Goal: Task Accomplishment & Management: Complete application form

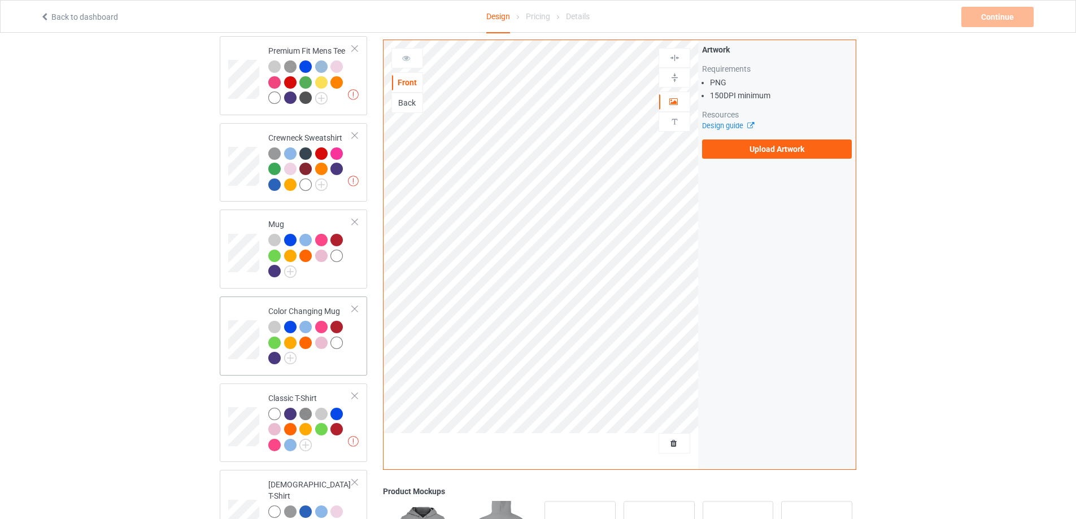
scroll to position [283, 0]
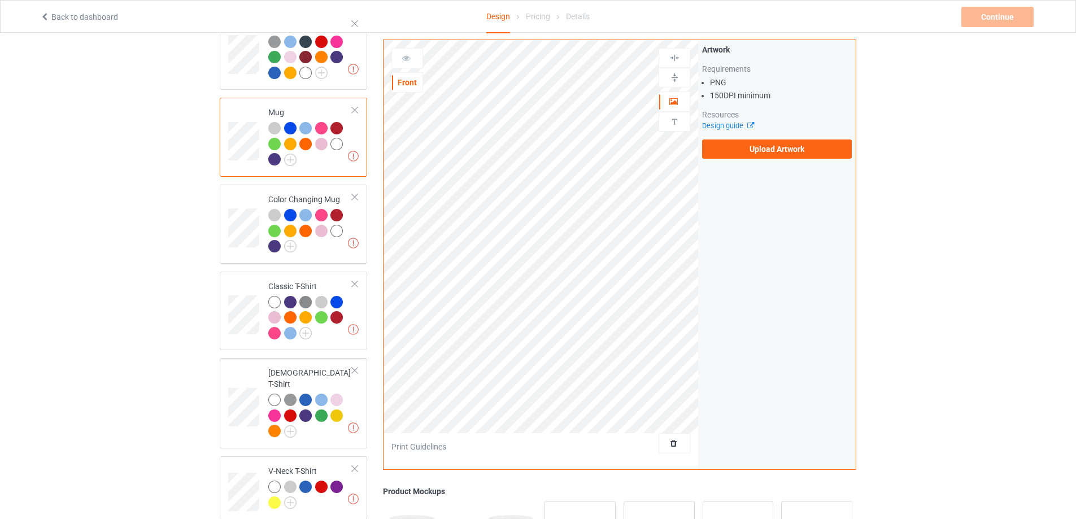
scroll to position [377, 0]
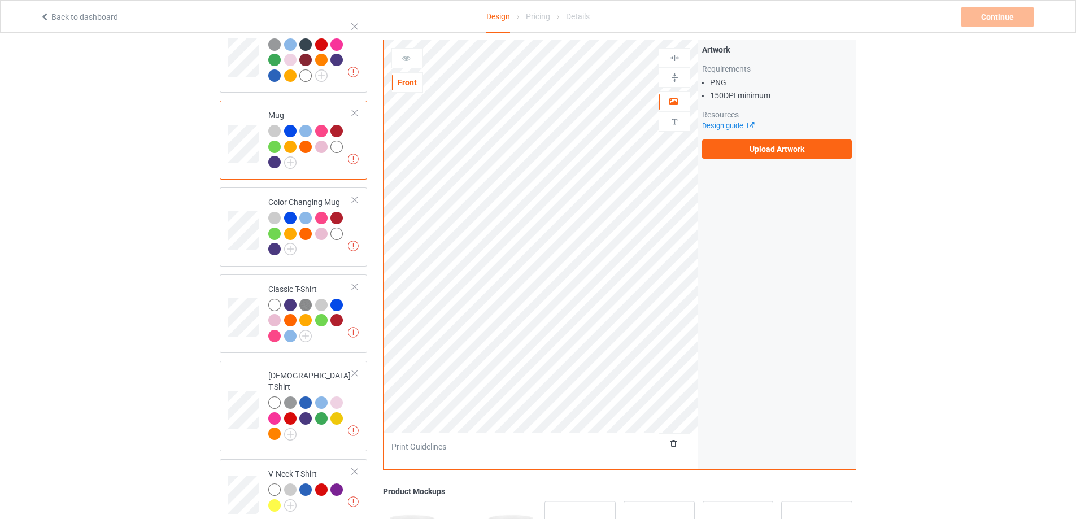
click at [355, 114] on div at bounding box center [355, 113] width 8 height 8
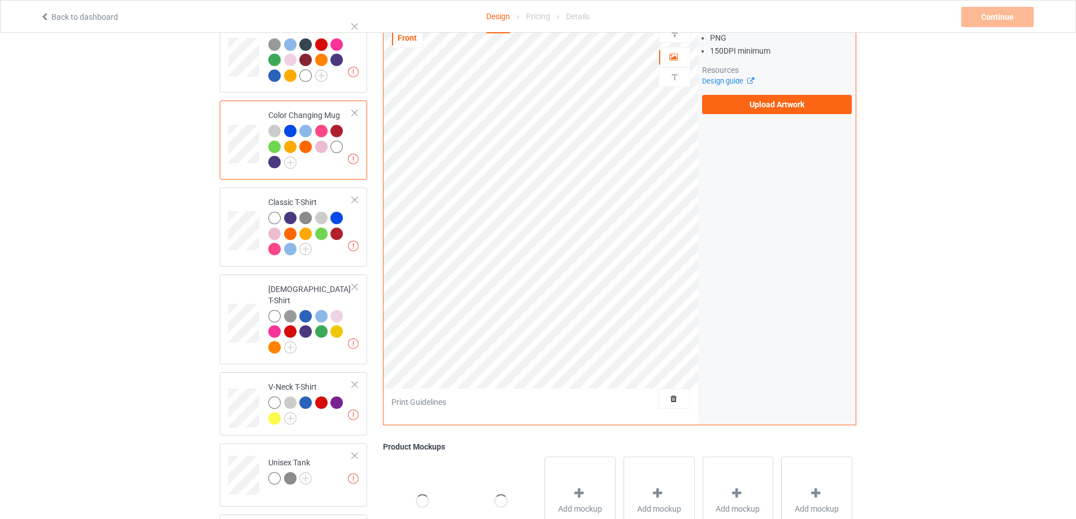
click at [354, 116] on div at bounding box center [355, 113] width 8 height 8
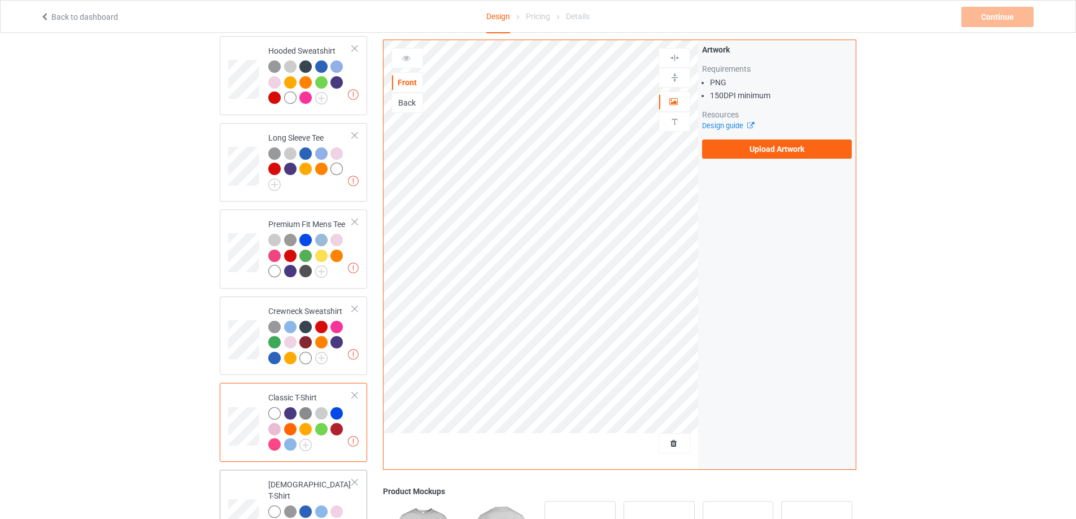
scroll to position [0, 0]
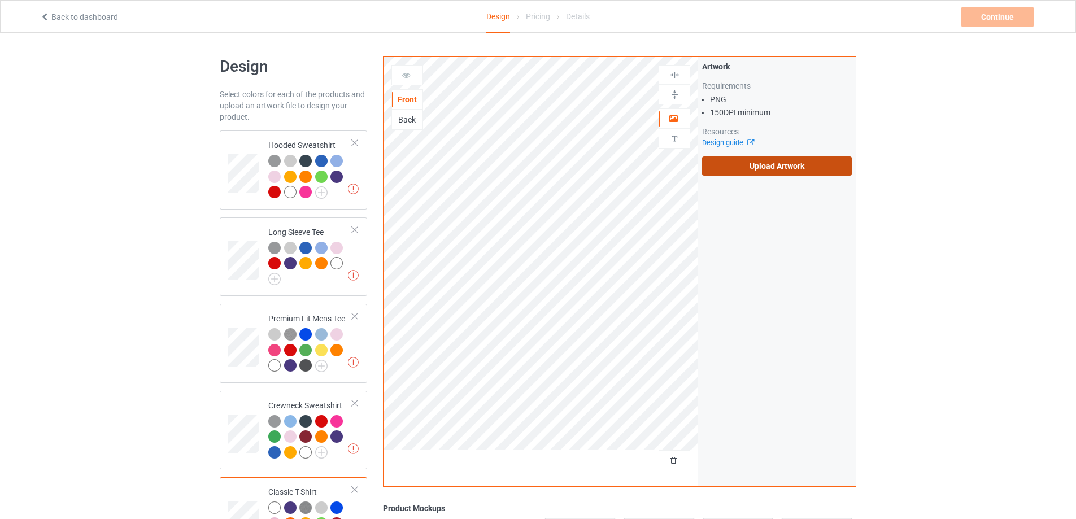
click at [790, 170] on label "Upload Artwork" at bounding box center [777, 166] width 150 height 19
click at [0, 0] on input "Upload Artwork" at bounding box center [0, 0] width 0 height 0
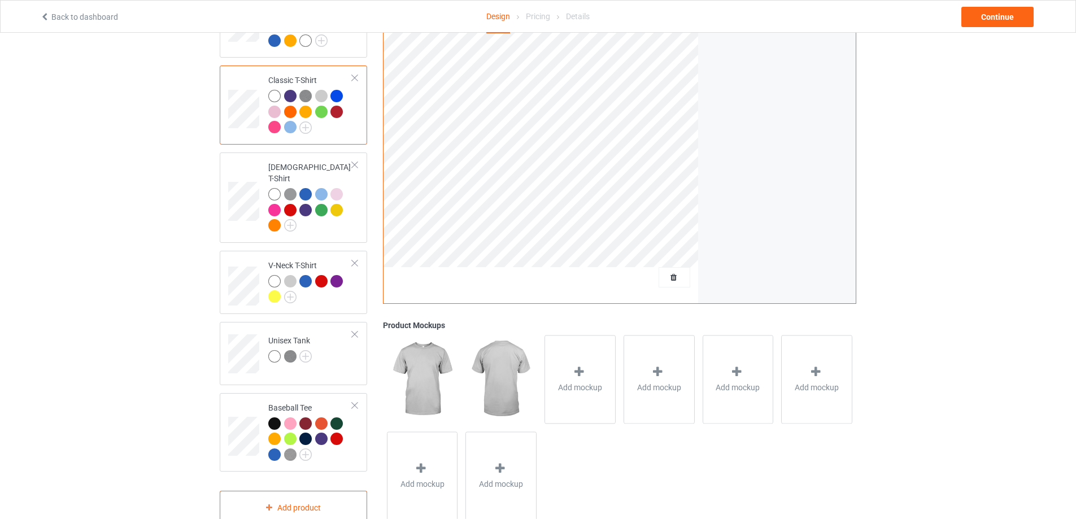
scroll to position [434, 0]
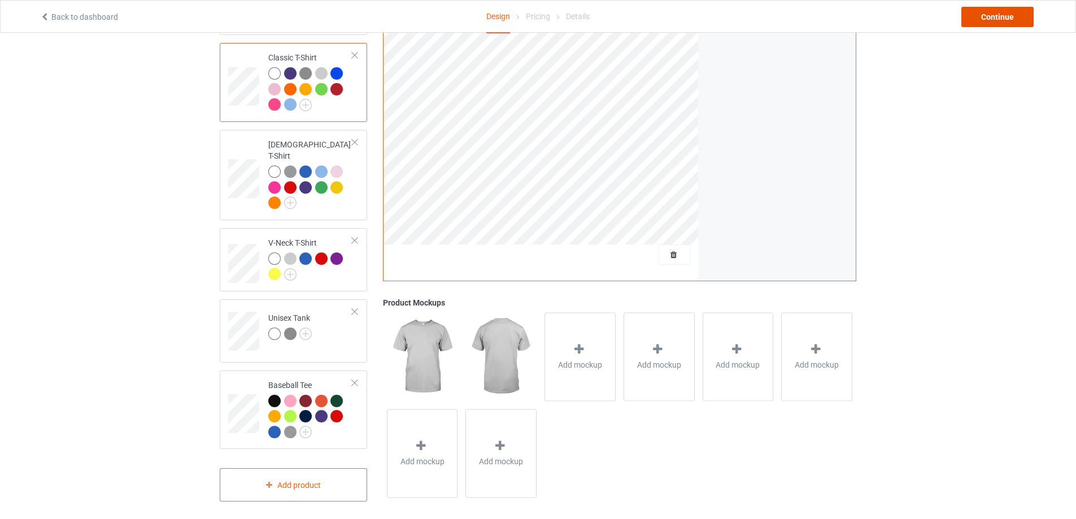
click at [997, 21] on div "Continue" at bounding box center [998, 17] width 72 height 20
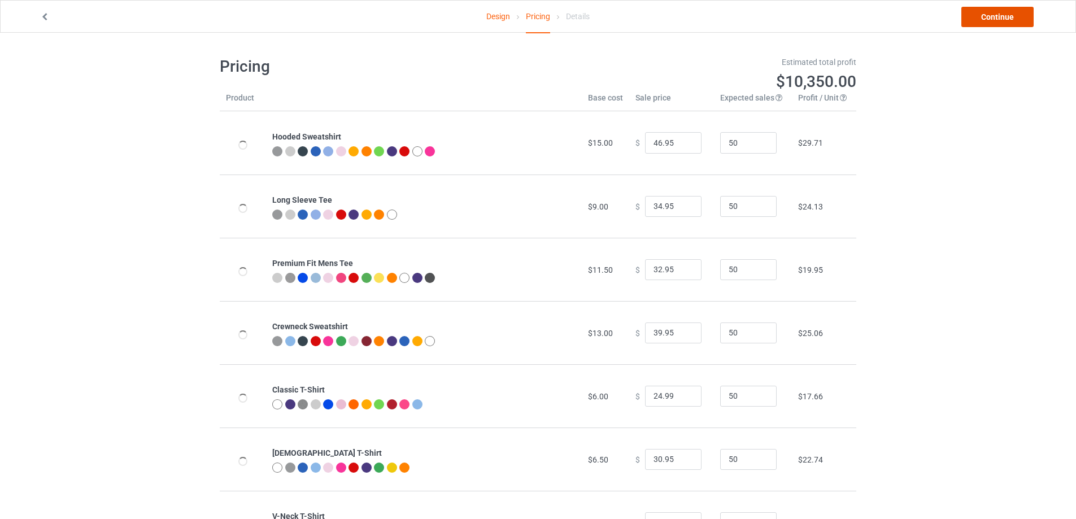
click at [985, 19] on link "Continue" at bounding box center [998, 17] width 72 height 20
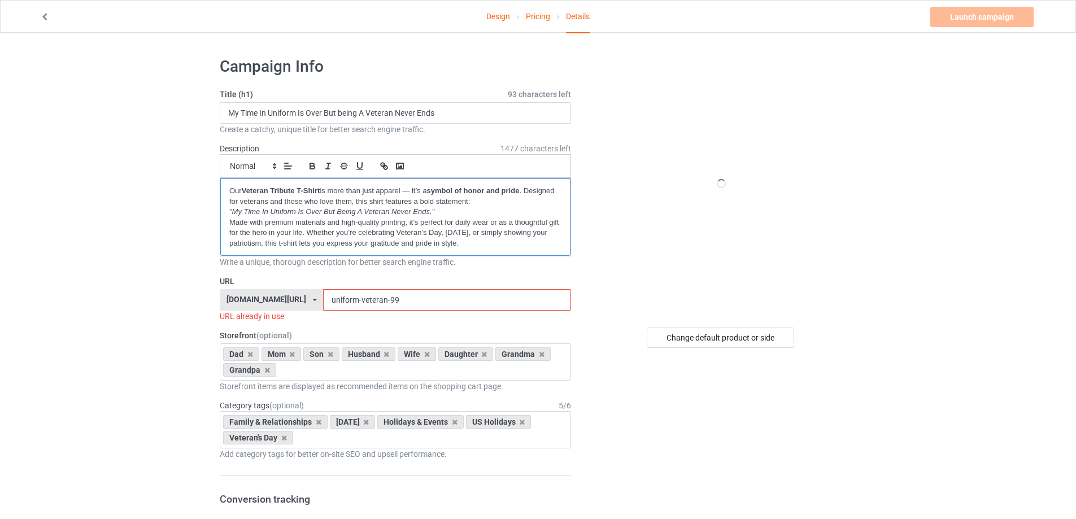
click at [234, 191] on p "Our Veteran Tribute T-Shirt is more than just apparel — it’s a symbol of honor …" at bounding box center [395, 196] width 332 height 21
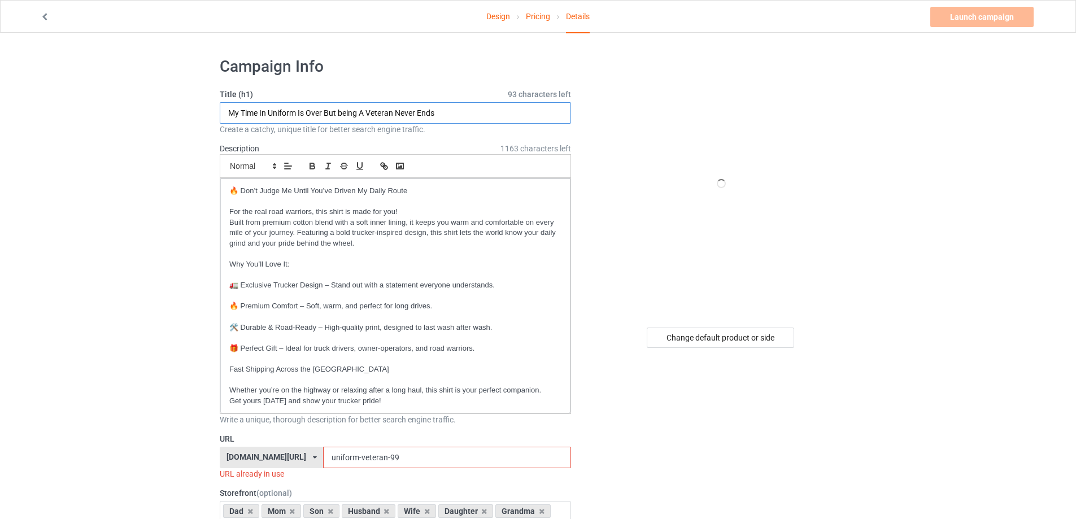
drag, startPoint x: 469, startPoint y: 117, endPoint x: 124, endPoint y: 100, distance: 345.6
paste input "Don’t Judge Me Until You’ve Driven My Daily Route"
drag, startPoint x: 406, startPoint y: 114, endPoint x: 366, endPoint y: 113, distance: 40.7
click at [366, 113] on input "Don’t Judge Me Until You’ve Driven My Daily Route" at bounding box center [395, 112] width 351 height 21
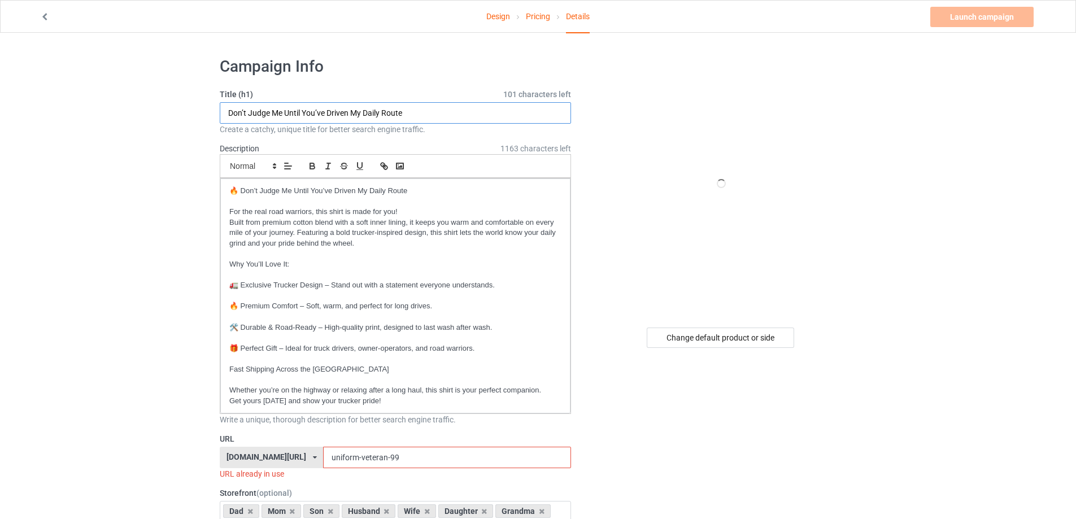
type input "Don’t Judge Me Until You’ve Driven My Daily Route"
drag, startPoint x: 383, startPoint y: 452, endPoint x: 274, endPoint y: 467, distance: 110.0
click at [274, 467] on div "bmatee.com/ bmatee.com/ vbtee.com/ teechip.com/ 5f8c5c61e767ad6e73745027 5fab95…" at bounding box center [395, 457] width 351 height 21
paste input "Daily Route"
click at [323, 458] on input "Daily Route" at bounding box center [446, 457] width 247 height 21
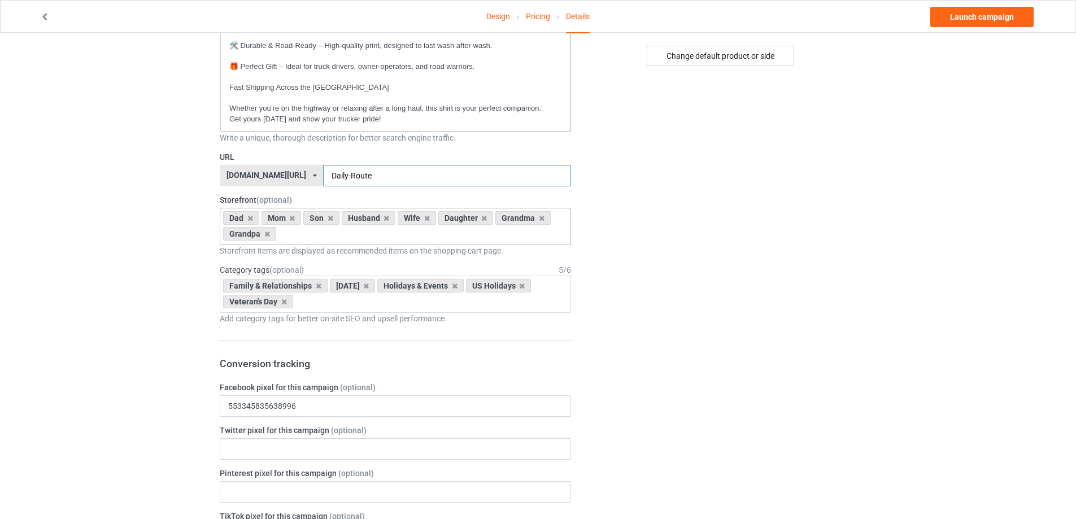
scroll to position [283, 0]
type input "Daily-Route"
click at [539, 215] on icon at bounding box center [542, 217] width 6 height 7
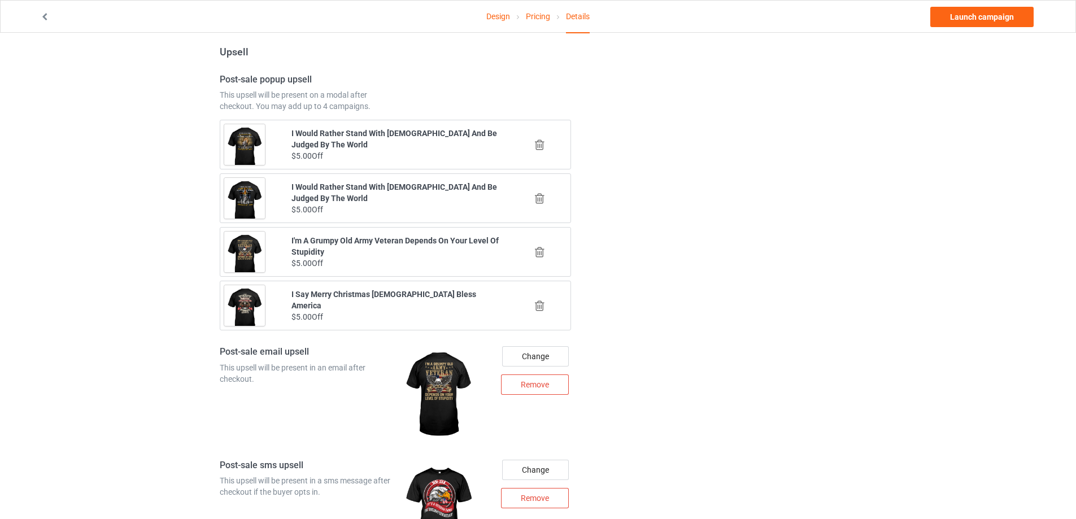
scroll to position [1194, 0]
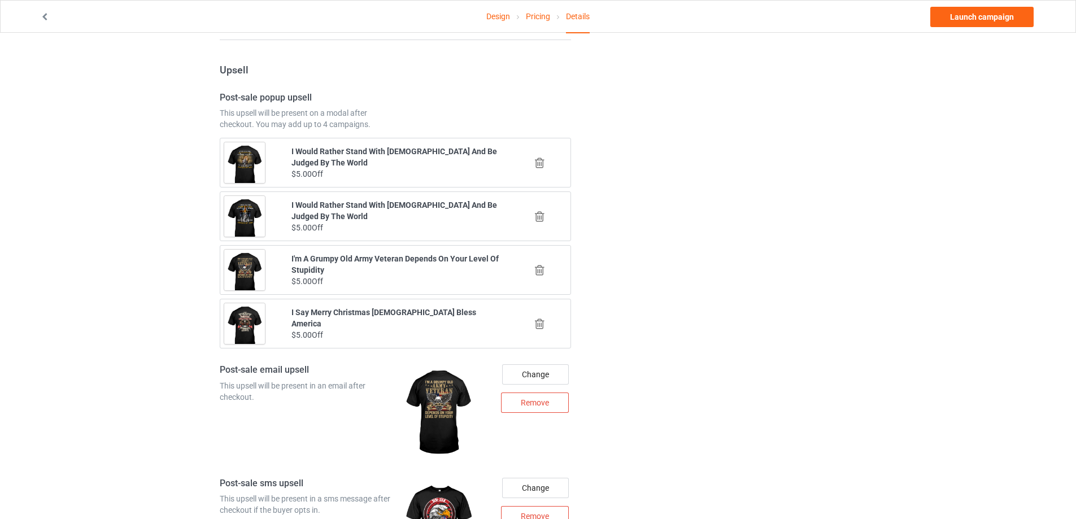
click at [540, 271] on icon at bounding box center [540, 270] width 14 height 12
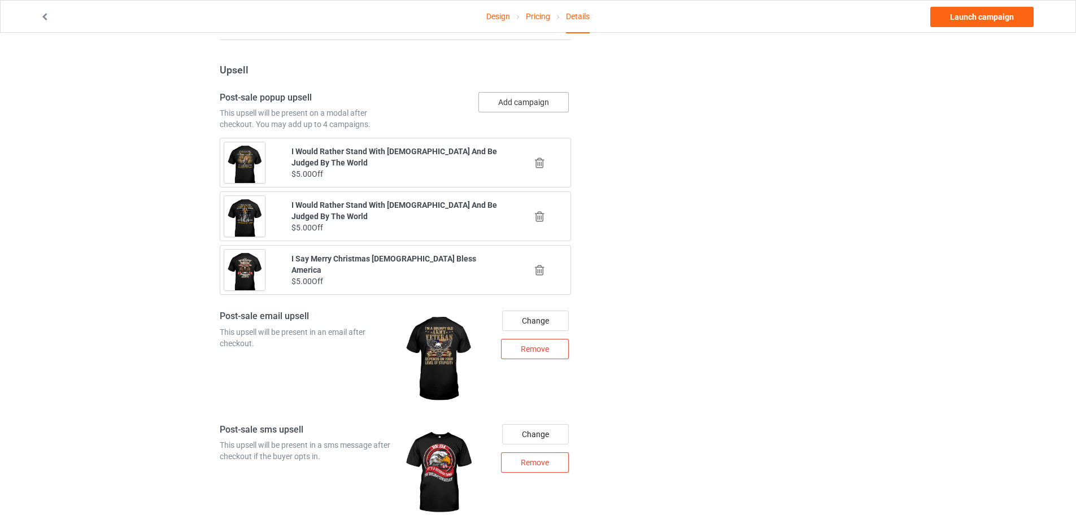
click at [513, 108] on button "Add campaign" at bounding box center [524, 102] width 90 height 20
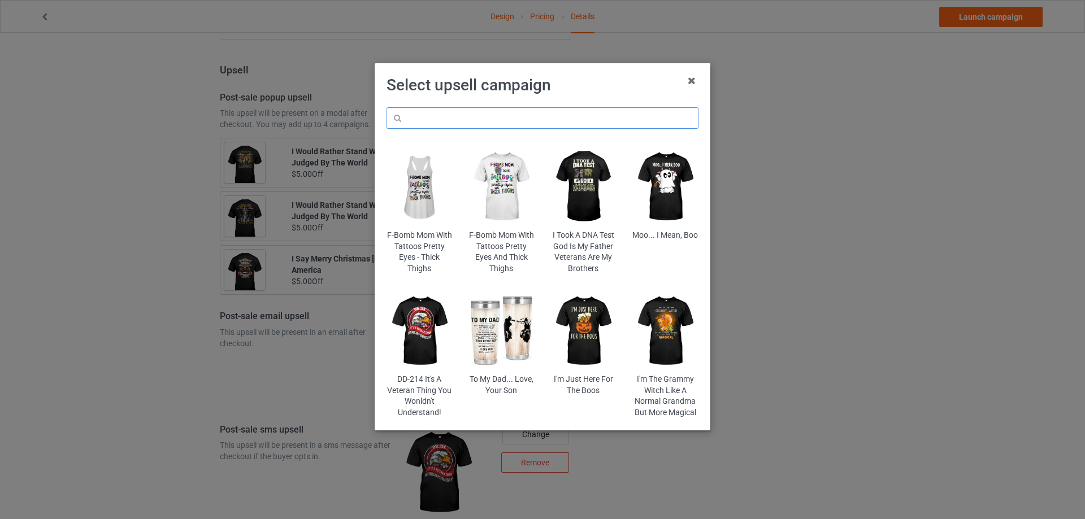
click at [461, 114] on input "text" at bounding box center [542, 117] width 312 height 21
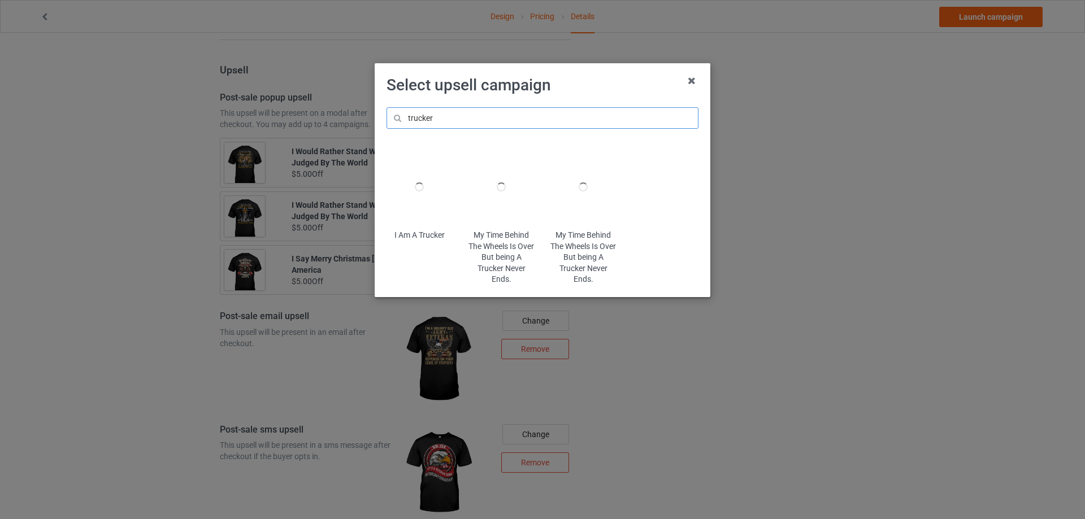
drag, startPoint x: 436, startPoint y: 119, endPoint x: 399, endPoint y: 112, distance: 37.2
click at [399, 112] on input "trucker" at bounding box center [542, 117] width 312 height 21
type input "trucker"
click at [502, 251] on div "My Time Behind The Wheels Is Over But being A Trucker Never Ends." at bounding box center [501, 257] width 66 height 55
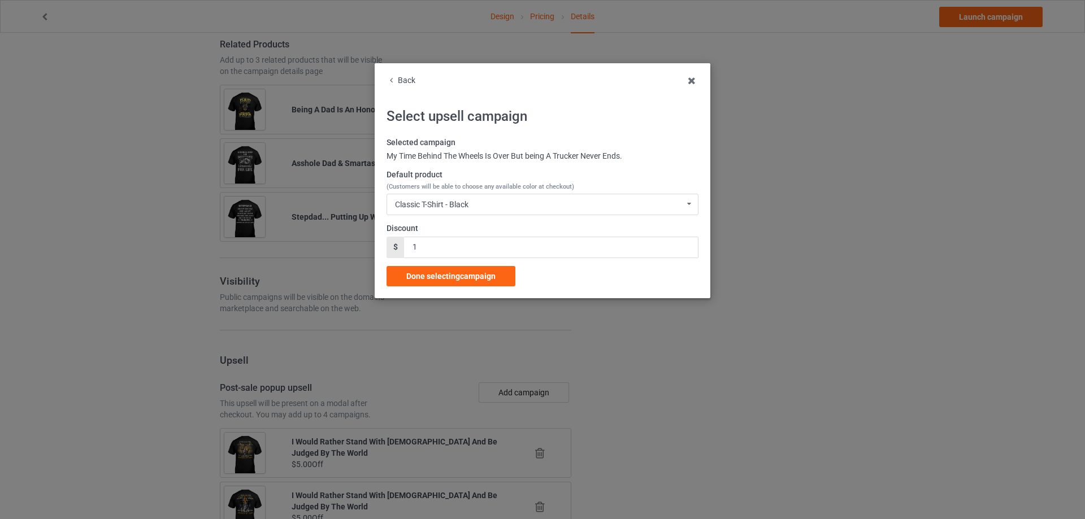
scroll to position [1194, 0]
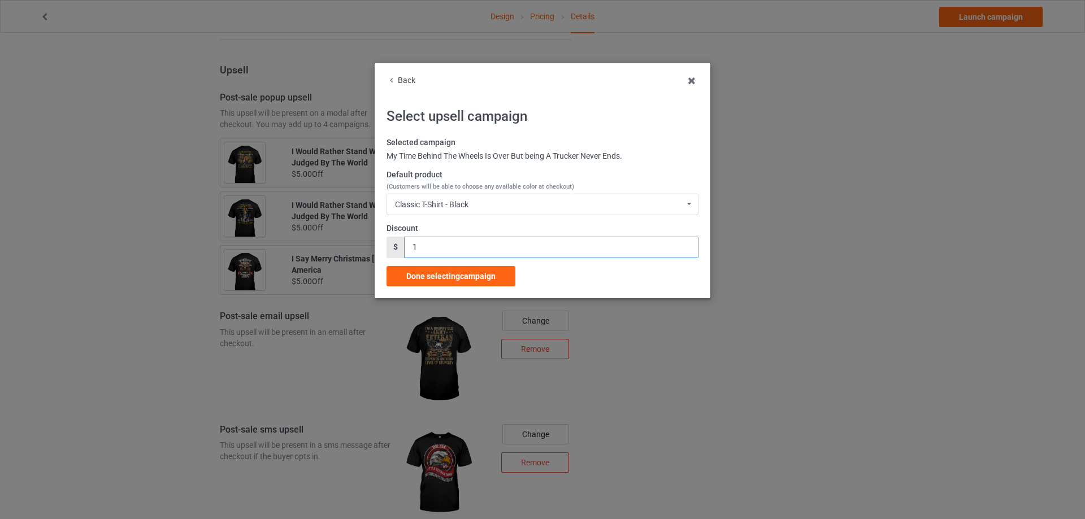
click at [390, 249] on div "$ 1" at bounding box center [542, 247] width 312 height 21
type input "5"
click at [437, 272] on span "Done selecting campaign" at bounding box center [450, 276] width 89 height 9
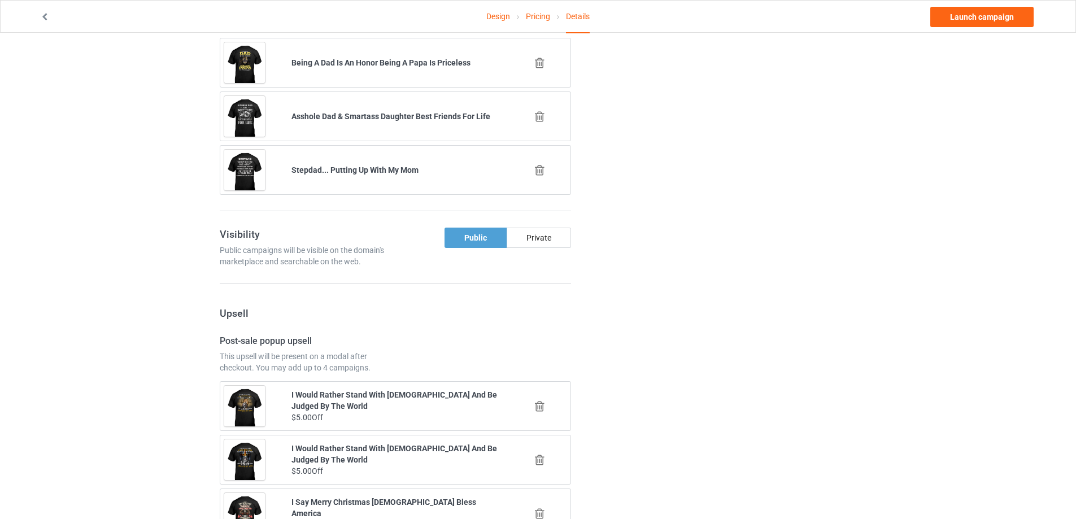
scroll to position [912, 0]
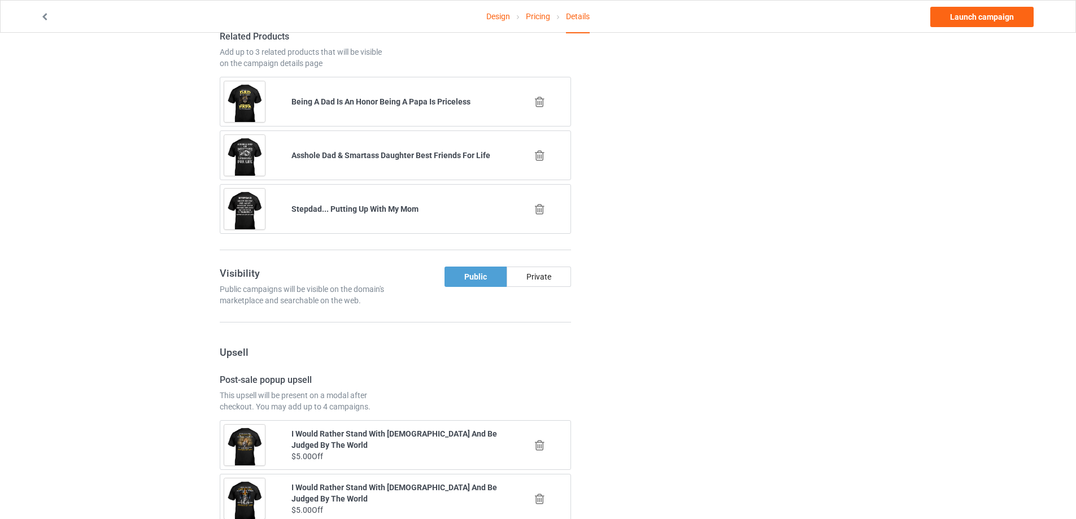
click at [539, 210] on icon at bounding box center [540, 209] width 14 height 12
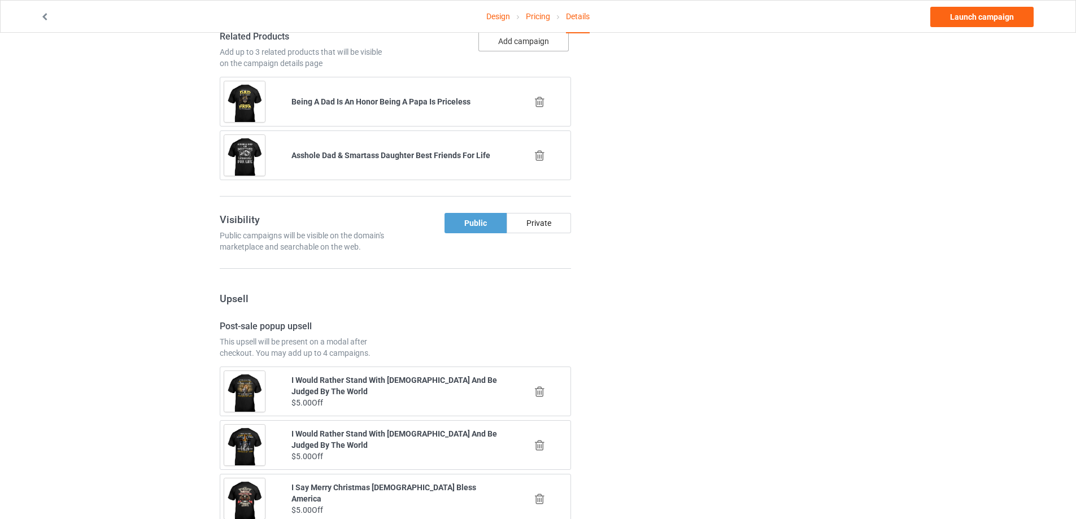
click at [522, 46] on button "Add campaign" at bounding box center [524, 41] width 90 height 20
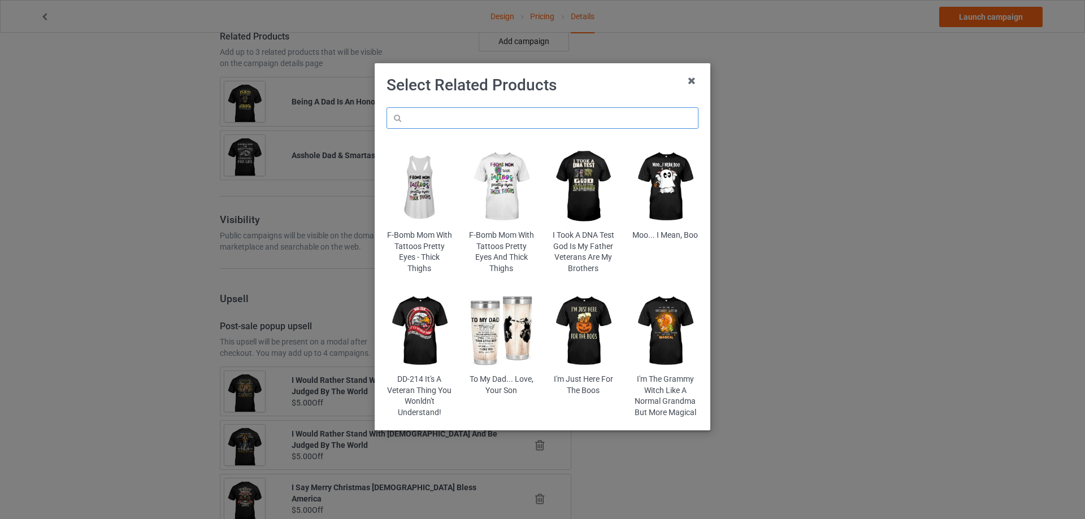
click at [473, 123] on input "text" at bounding box center [542, 117] width 312 height 21
paste input "trucker"
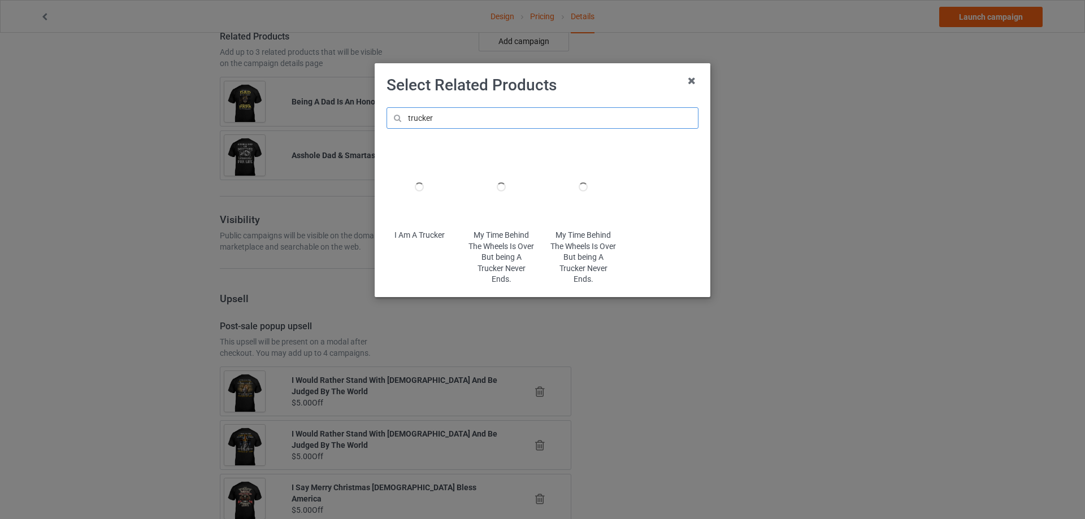
type input "trucker"
click at [413, 193] on div at bounding box center [419, 187] width 66 height 82
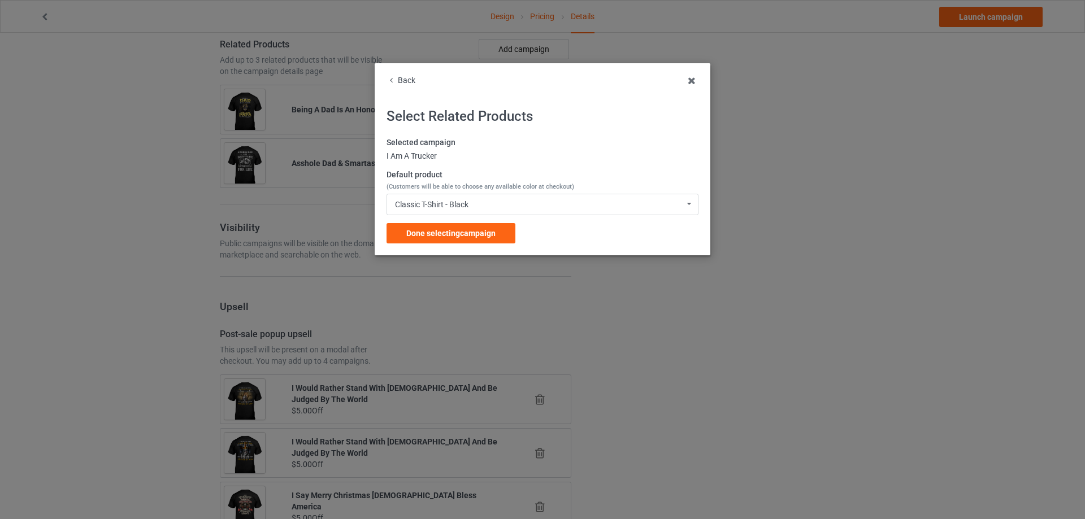
scroll to position [912, 0]
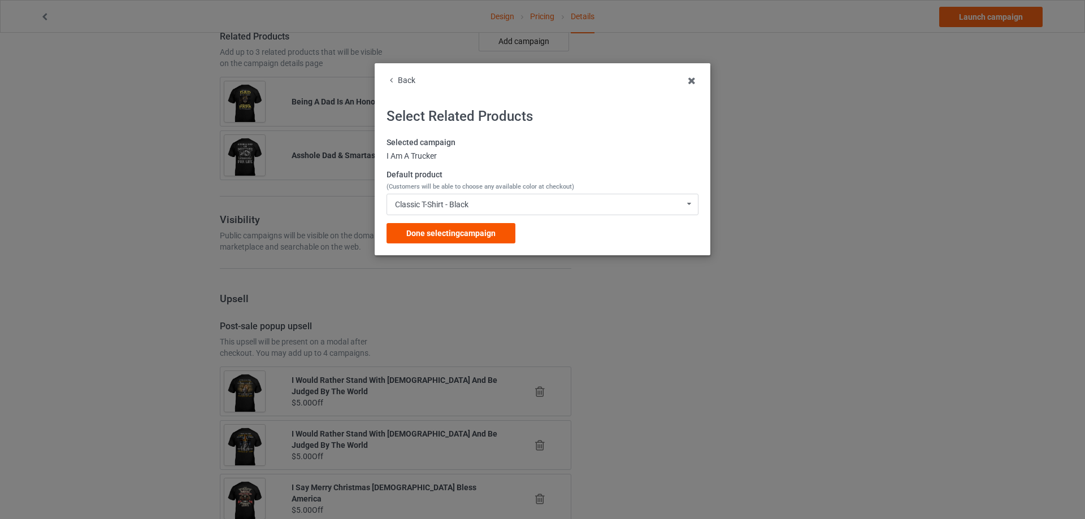
click at [446, 237] on span "Done selecting campaign" at bounding box center [450, 233] width 89 height 9
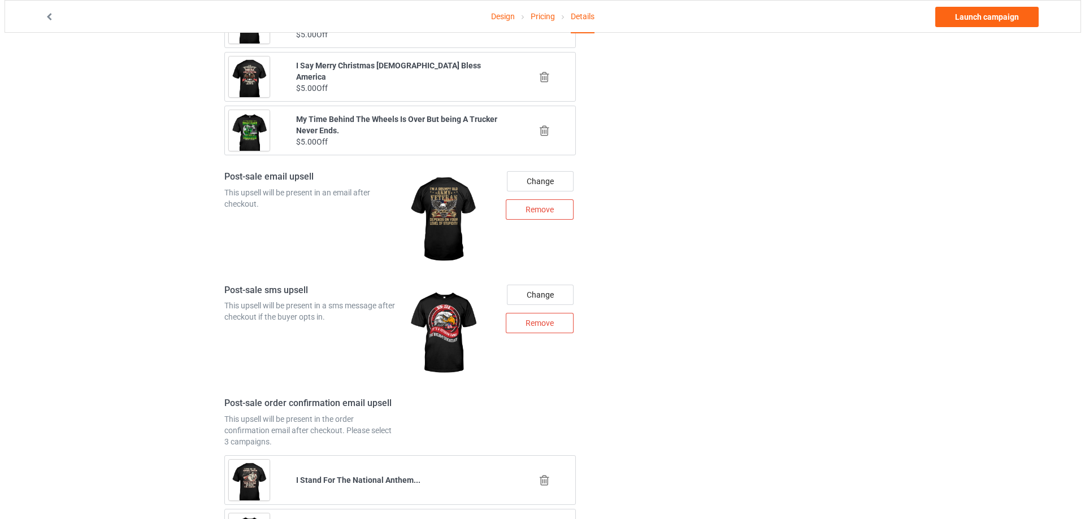
scroll to position [1415, 0]
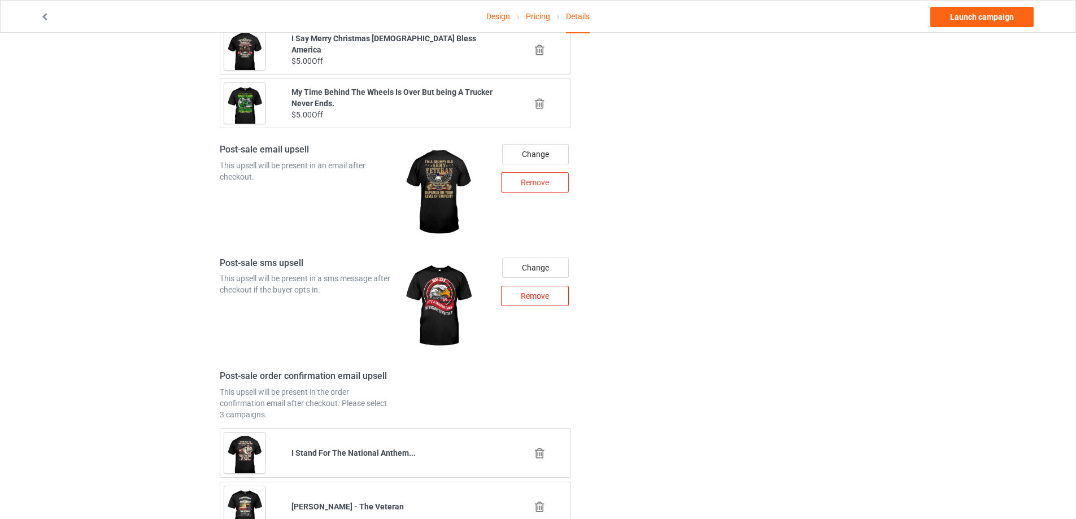
click at [535, 299] on div "Remove" at bounding box center [535, 296] width 68 height 20
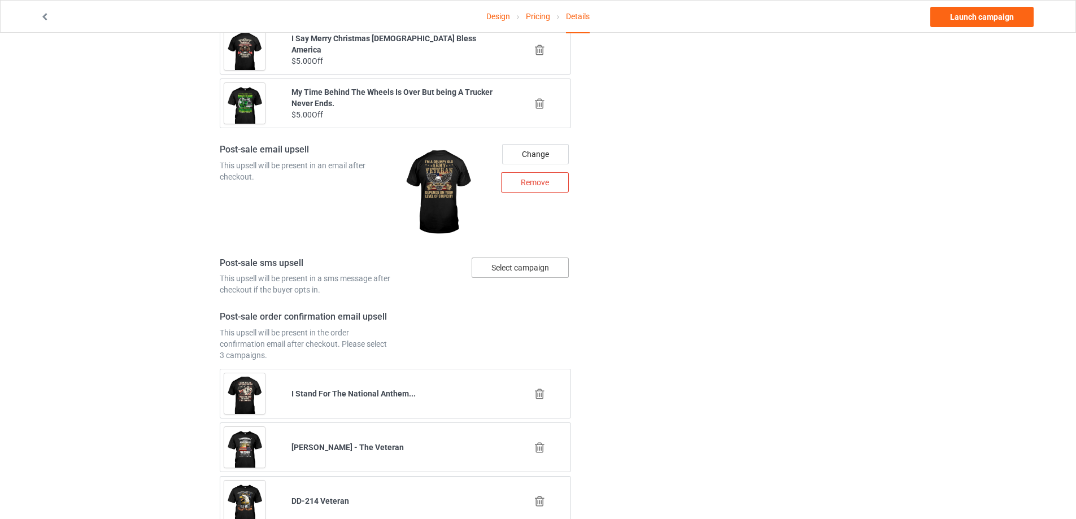
click at [524, 268] on div "Select campaign" at bounding box center [520, 268] width 97 height 20
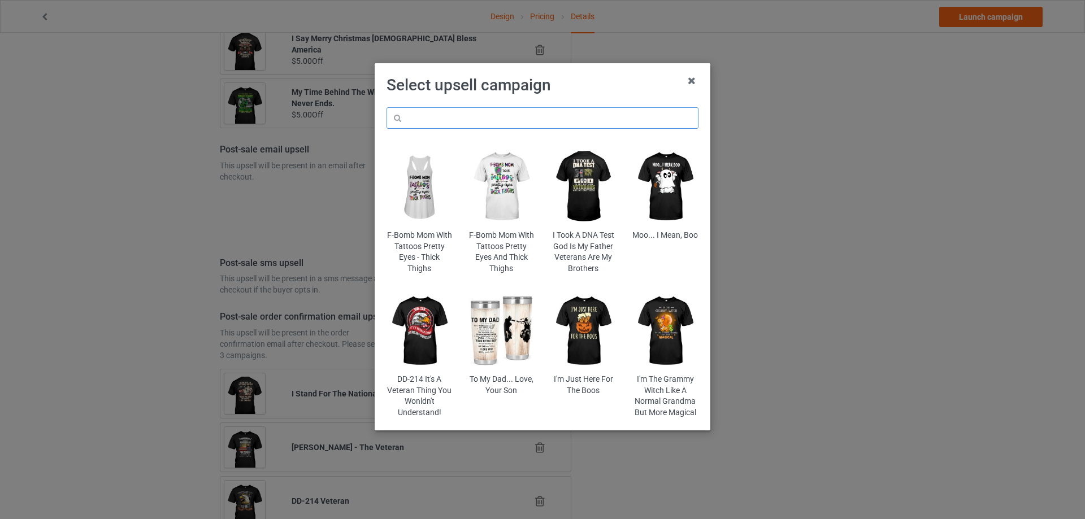
click at [449, 118] on input "text" at bounding box center [542, 117] width 312 height 21
paste input "trucker"
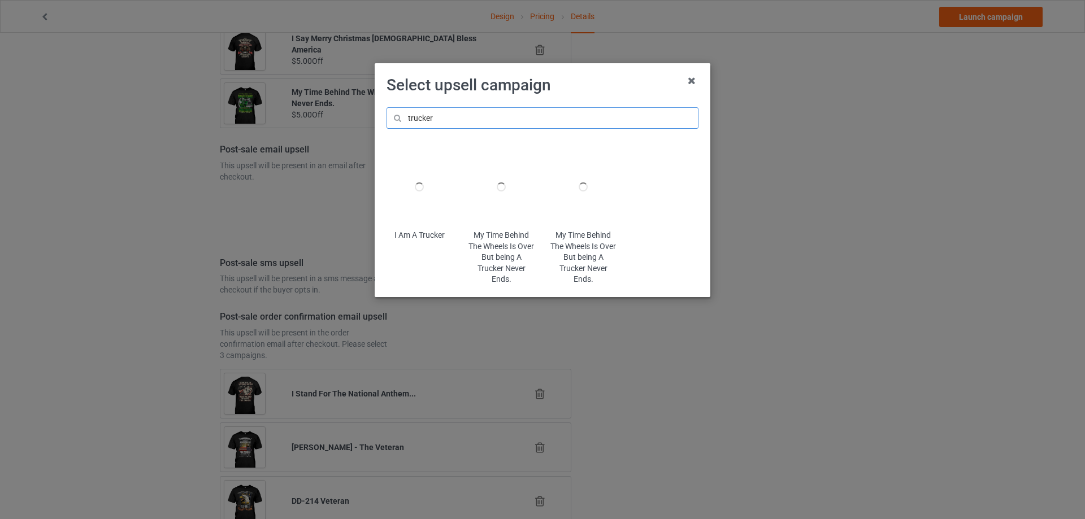
type input "trucker"
click at [592, 191] on div at bounding box center [583, 187] width 66 height 82
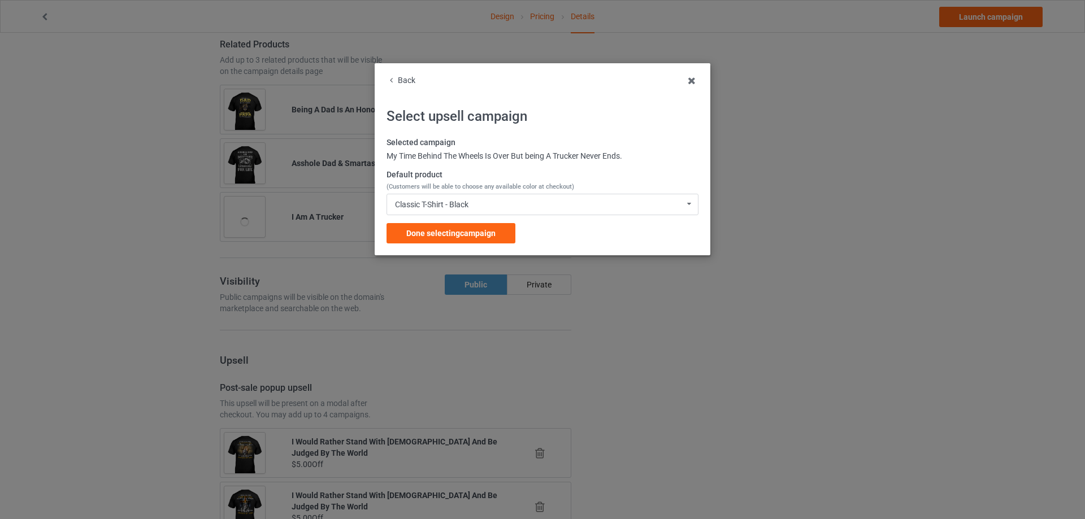
scroll to position [1415, 0]
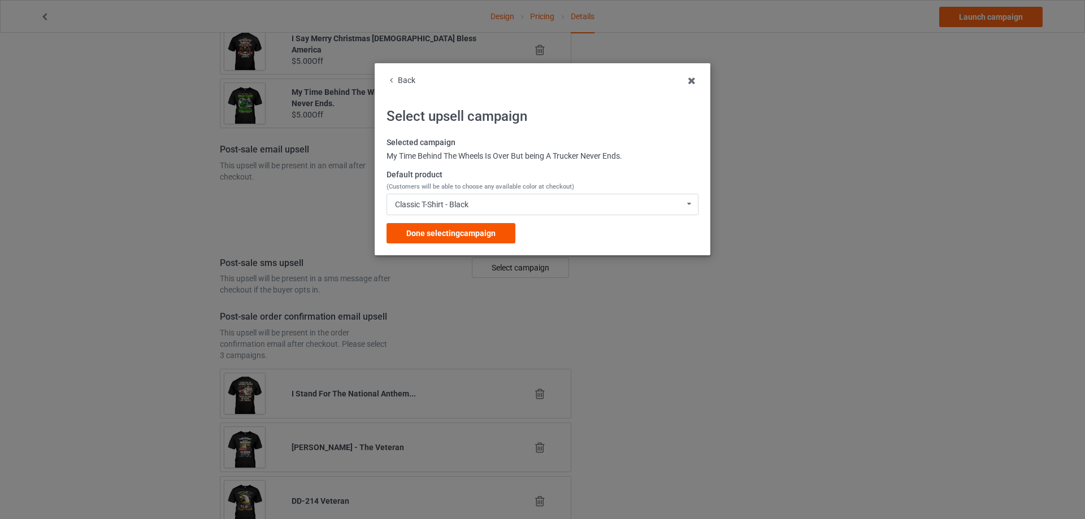
click at [486, 240] on div "Done selecting campaign" at bounding box center [450, 233] width 129 height 20
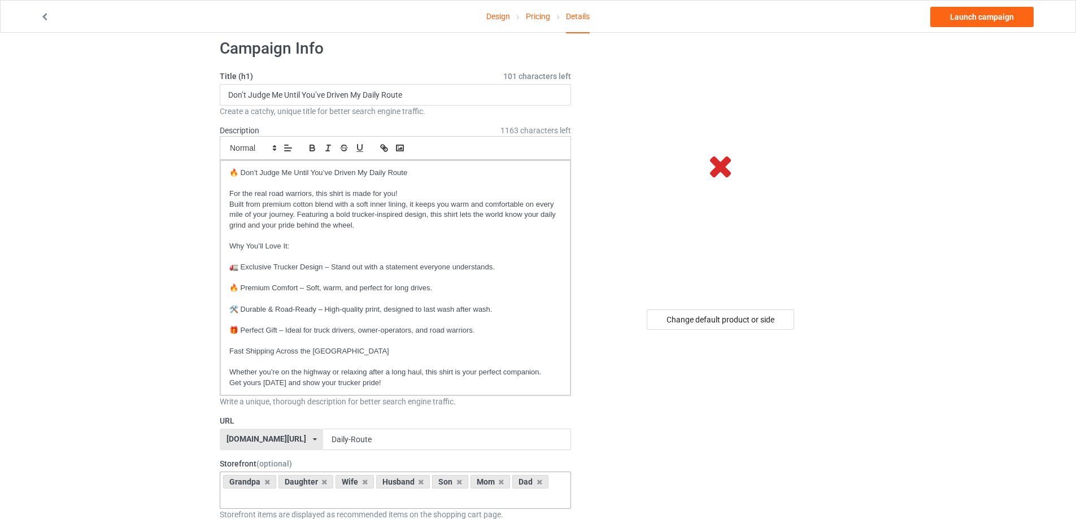
scroll to position [15, 0]
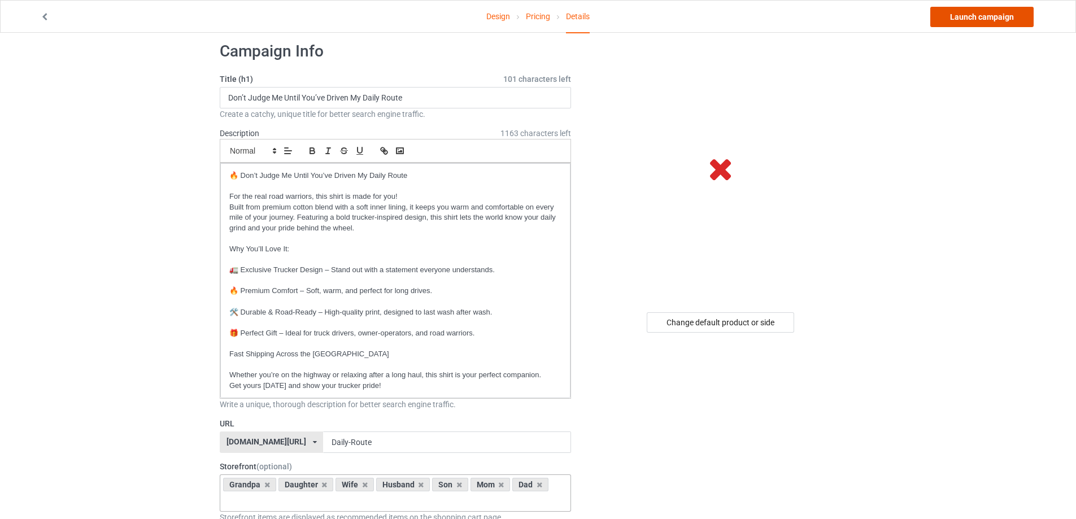
click at [982, 24] on link "Launch campaign" at bounding box center [982, 17] width 103 height 20
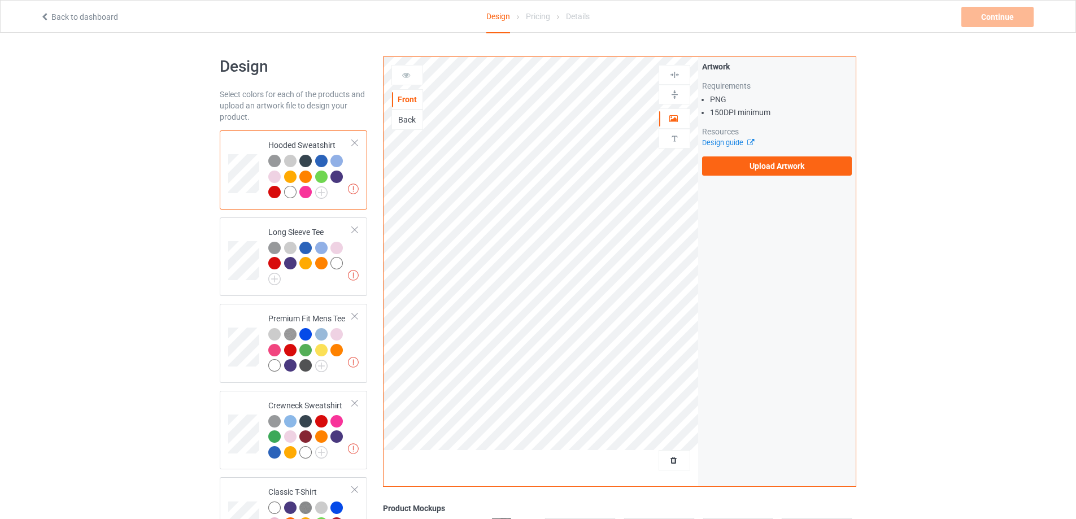
click at [413, 116] on div "Back" at bounding box center [407, 119] width 31 height 11
click at [774, 161] on label "Upload Artwork" at bounding box center [777, 166] width 150 height 19
click at [0, 0] on input "Upload Artwork" at bounding box center [0, 0] width 0 height 0
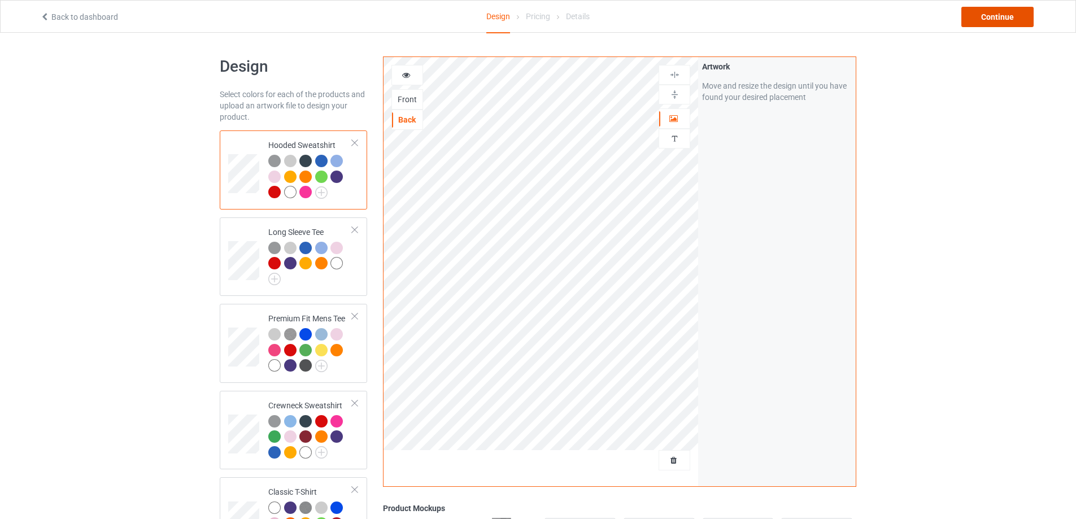
click at [988, 23] on div "Continue" at bounding box center [998, 17] width 72 height 20
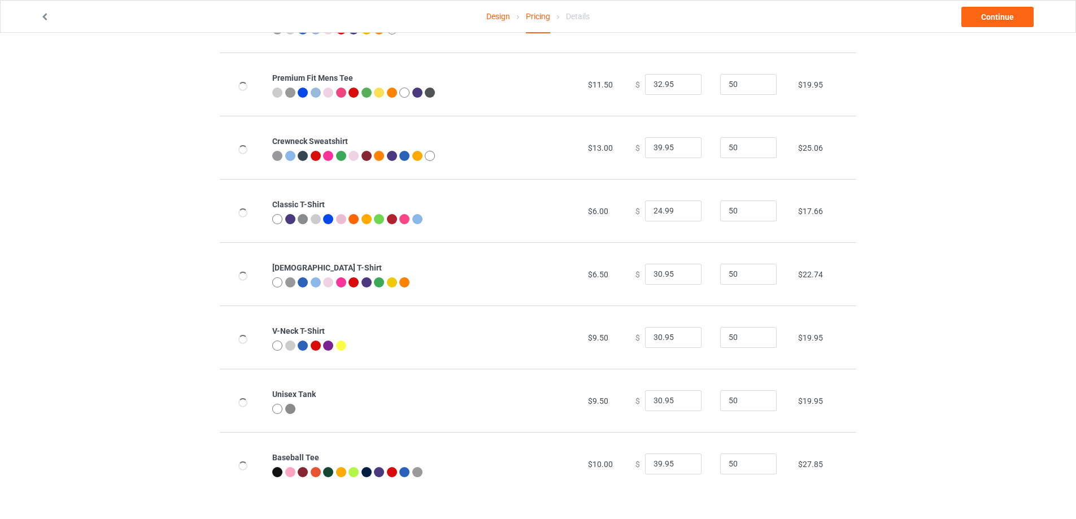
scroll to position [186, 0]
click at [981, 23] on link "Continue" at bounding box center [998, 17] width 72 height 20
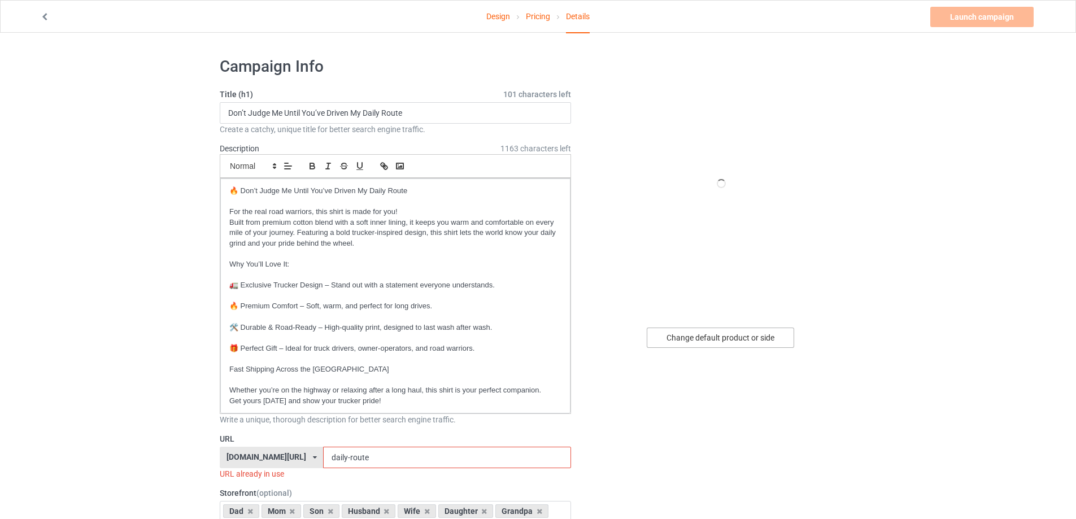
click at [724, 334] on div "Change default product or side" at bounding box center [720, 338] width 147 height 20
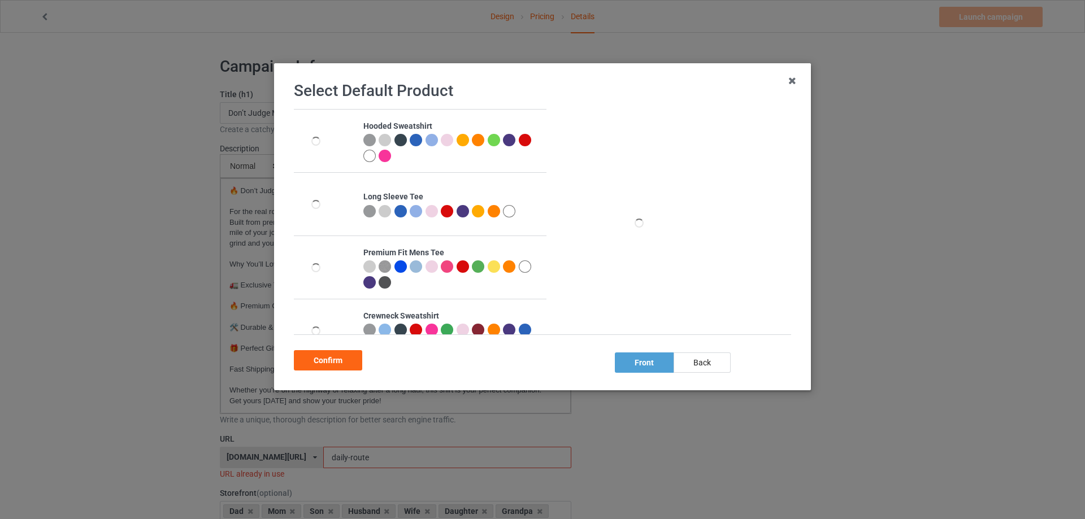
click at [380, 138] on div at bounding box center [385, 140] width 12 height 12
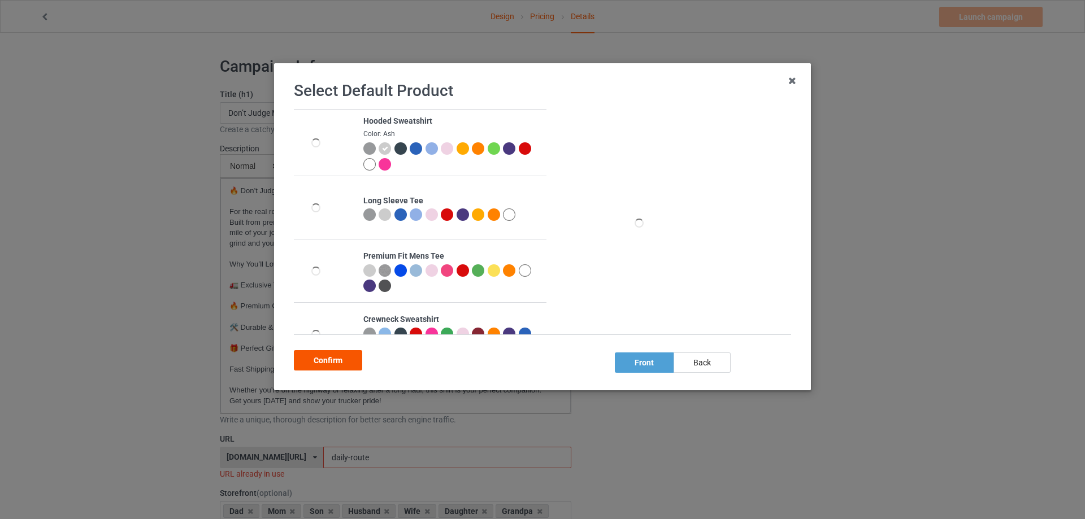
click at [346, 354] on div "Confirm" at bounding box center [328, 360] width 68 height 20
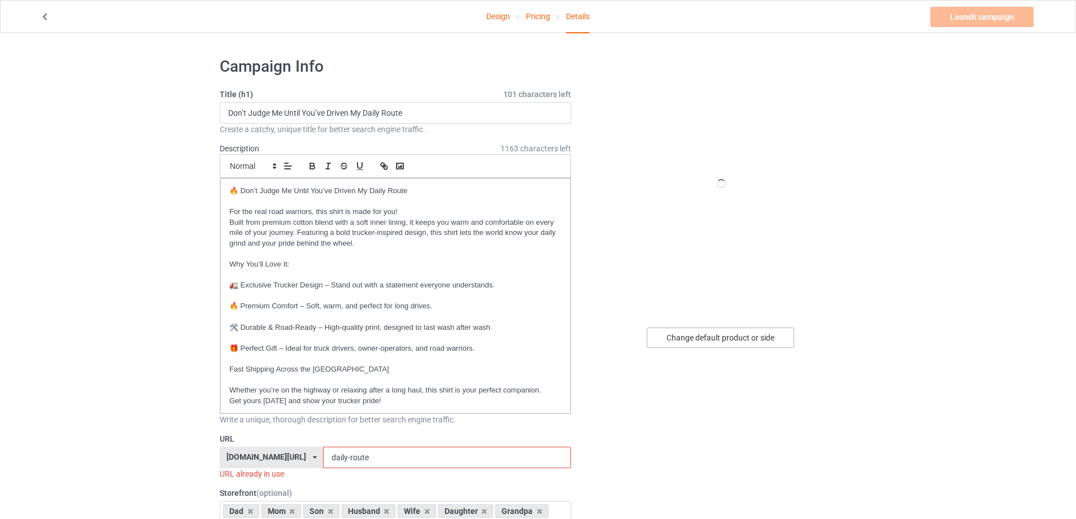
click at [716, 334] on div "Change default product or side" at bounding box center [720, 338] width 147 height 20
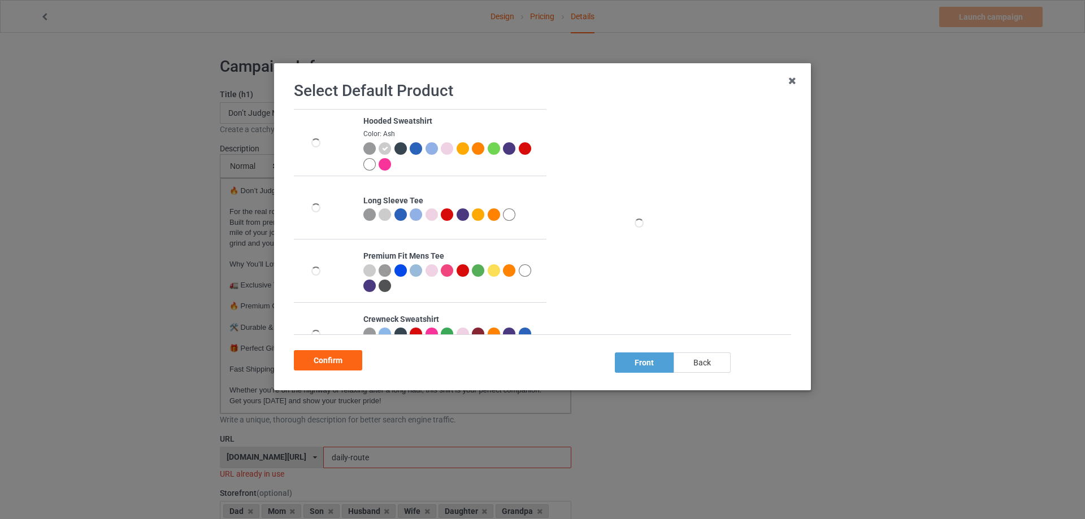
click at [702, 366] on div "back" at bounding box center [702, 363] width 57 height 20
click at [343, 366] on div "Confirm" at bounding box center [328, 360] width 68 height 20
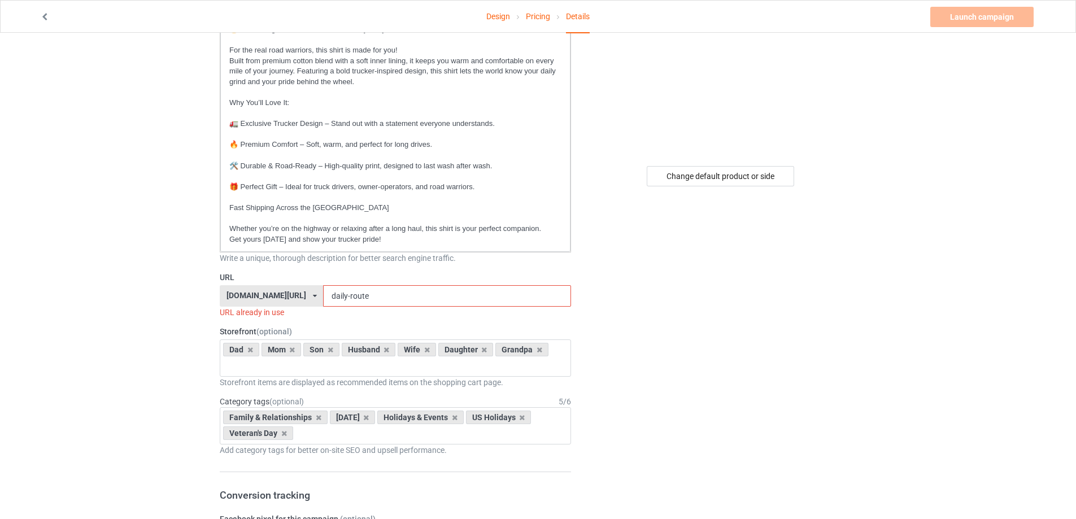
scroll to position [188, 0]
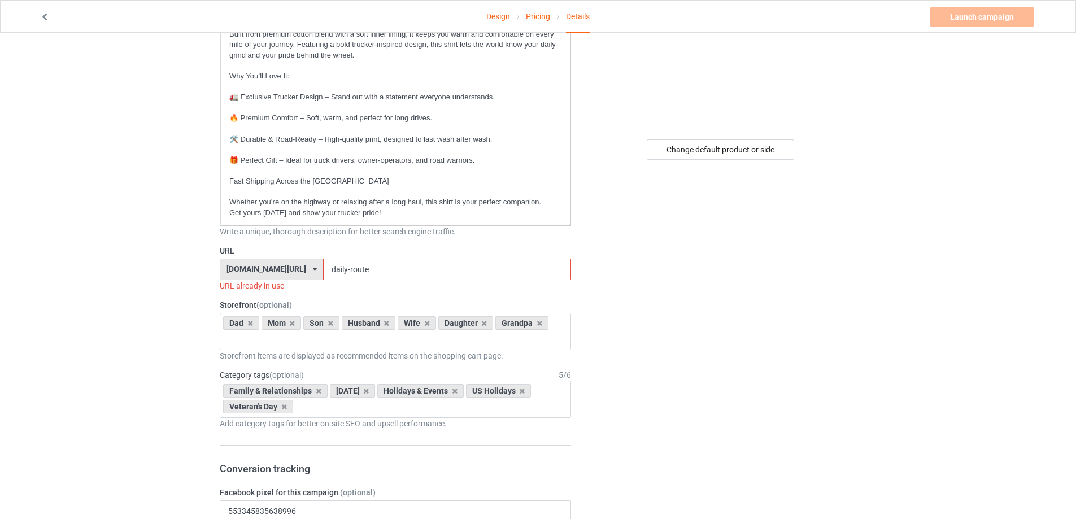
click at [352, 274] on input "daily-route" at bounding box center [446, 269] width 247 height 21
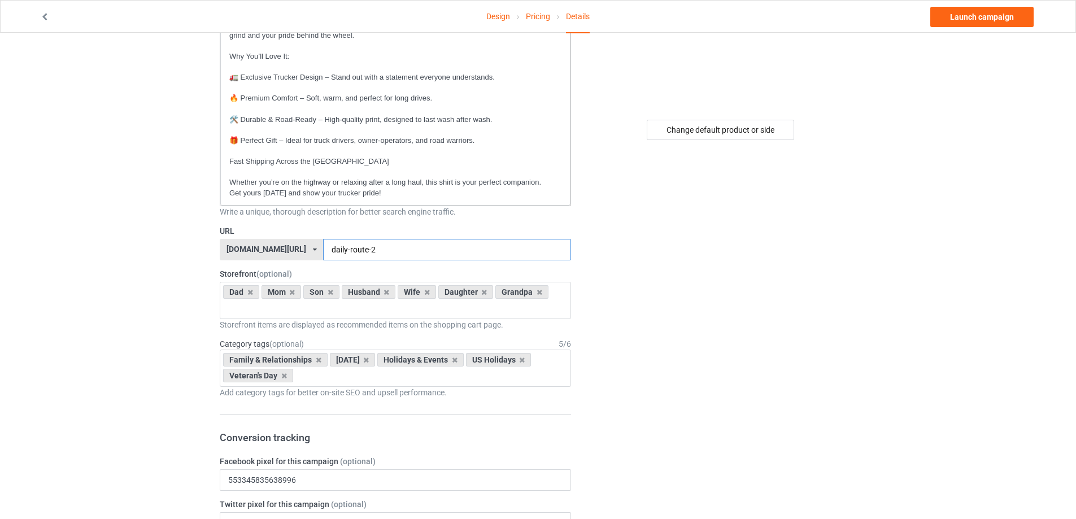
scroll to position [64, 0]
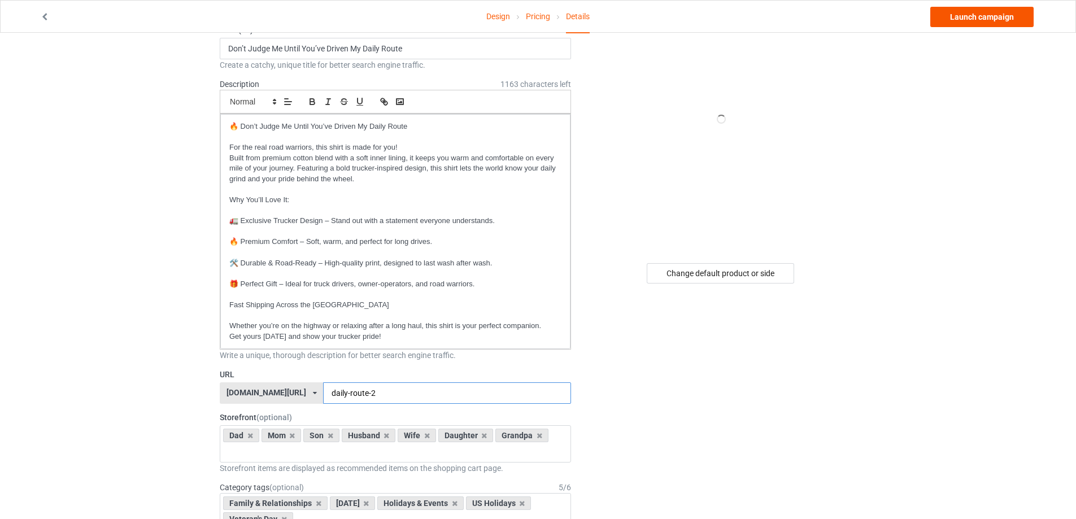
type input "daily-route-2"
click at [970, 20] on link "Launch campaign" at bounding box center [982, 17] width 103 height 20
